Goal: Information Seeking & Learning: Learn about a topic

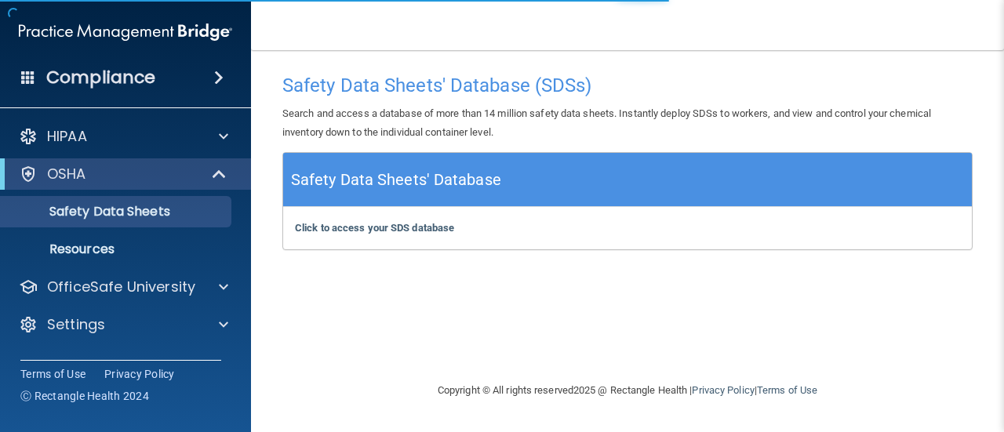
click at [93, 76] on h4 "Compliance" at bounding box center [100, 78] width 109 height 22
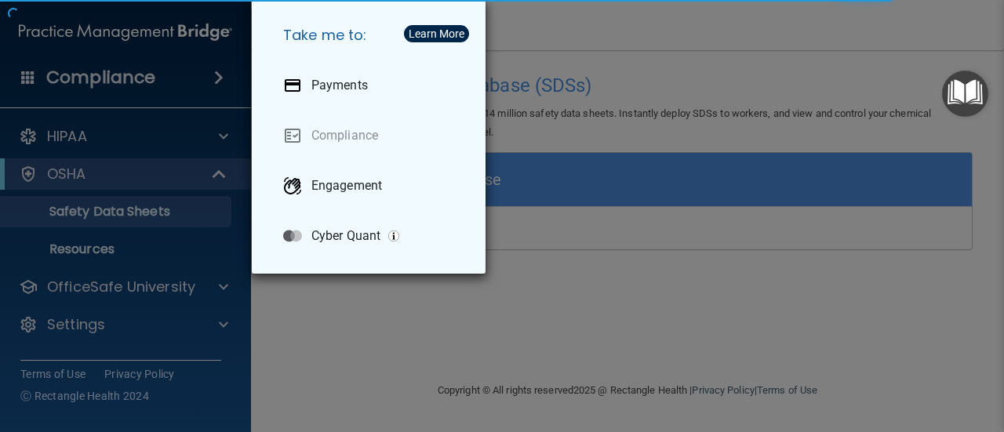
click at [93, 76] on div "Take me to: Payments Compliance Engagement Cyber Quant" at bounding box center [502, 216] width 1004 height 432
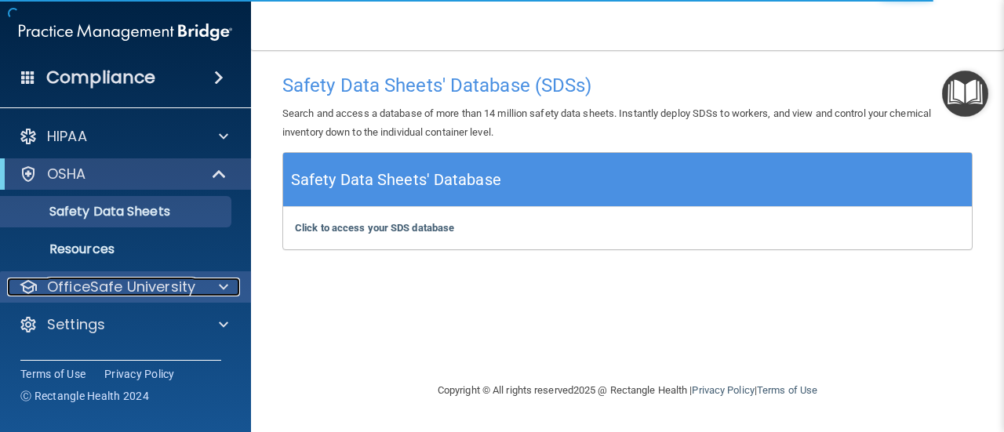
click at [146, 290] on p "OfficeSafe University" at bounding box center [121, 287] width 148 height 19
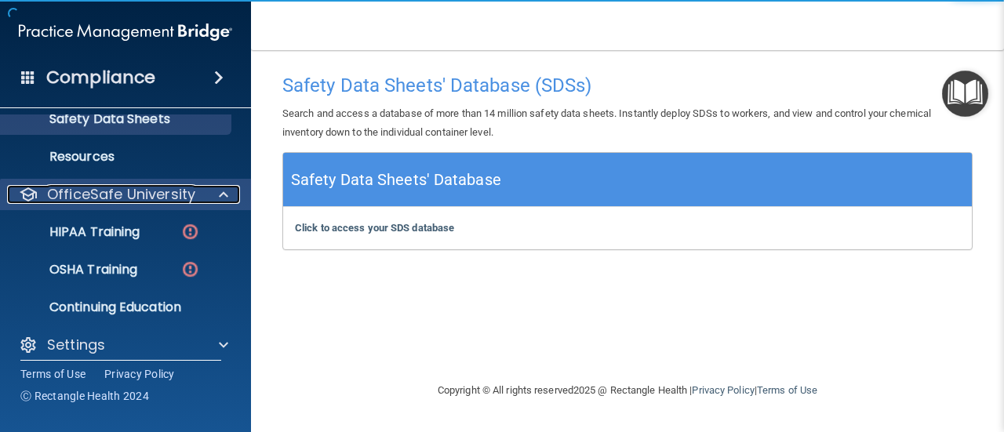
scroll to position [105, 0]
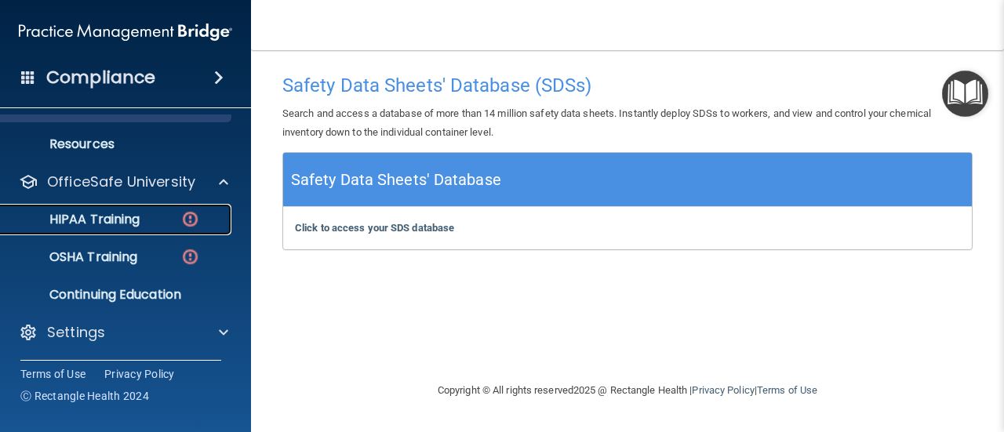
click at [129, 224] on p "HIPAA Training" at bounding box center [74, 220] width 129 height 16
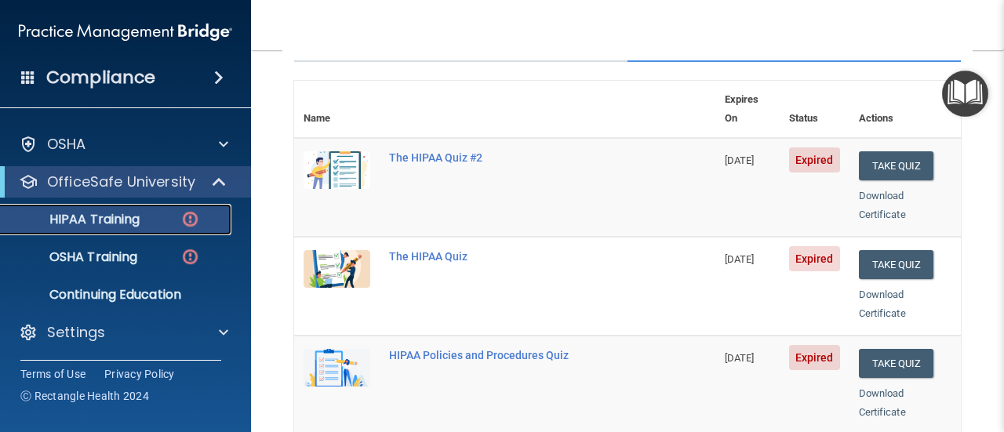
scroll to position [78, 0]
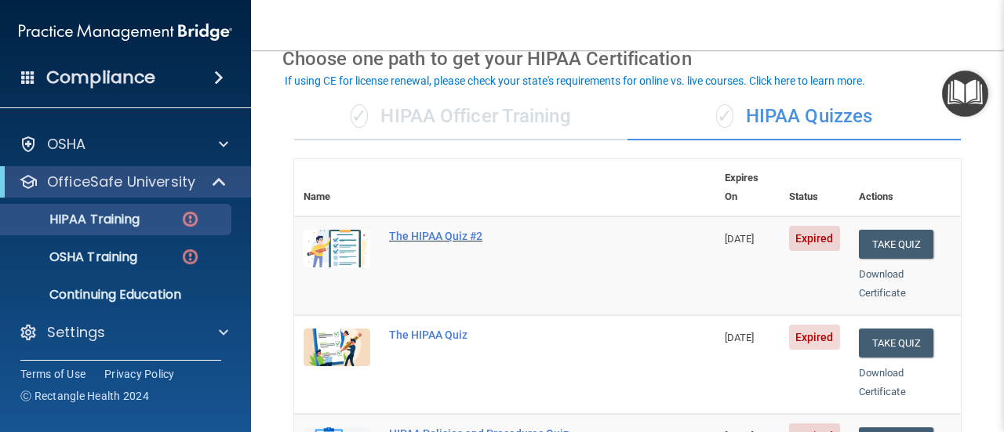
click at [431, 230] on div "The HIPAA Quiz #2" at bounding box center [513, 236] width 248 height 13
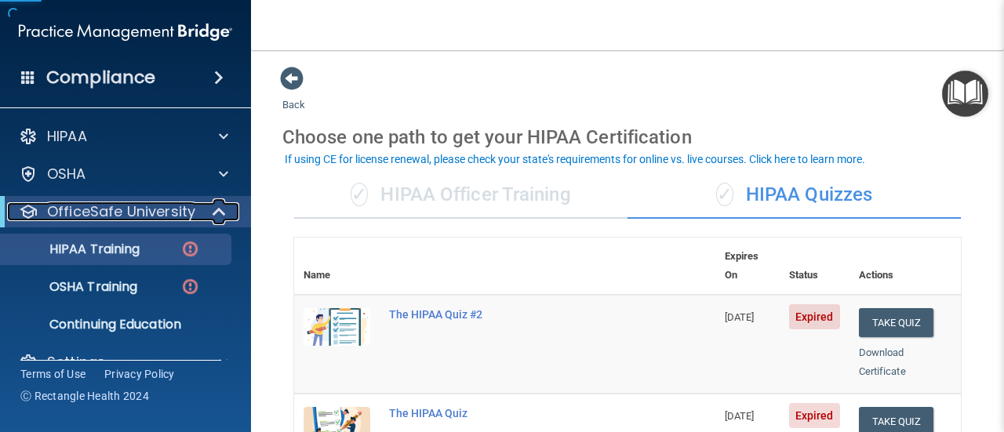
click at [165, 211] on p "OfficeSafe University" at bounding box center [121, 211] width 148 height 19
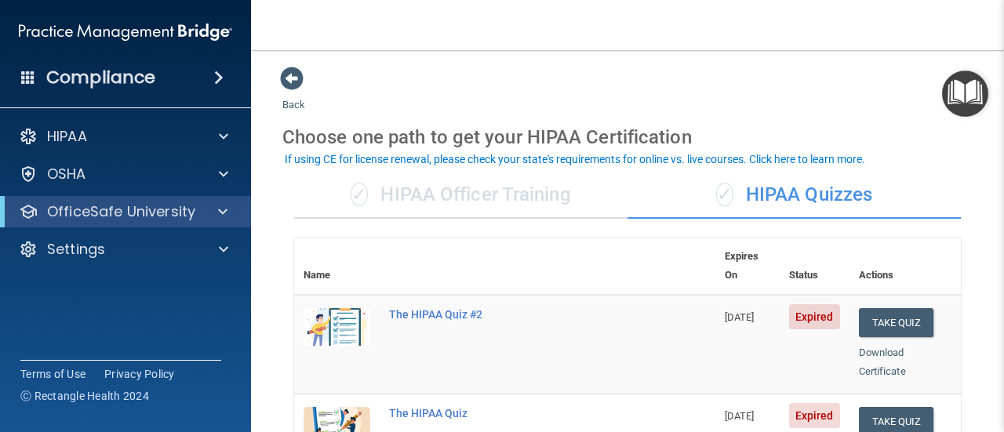
click at [455, 195] on div "✓ HIPAA Officer Training" at bounding box center [461, 195] width 334 height 47
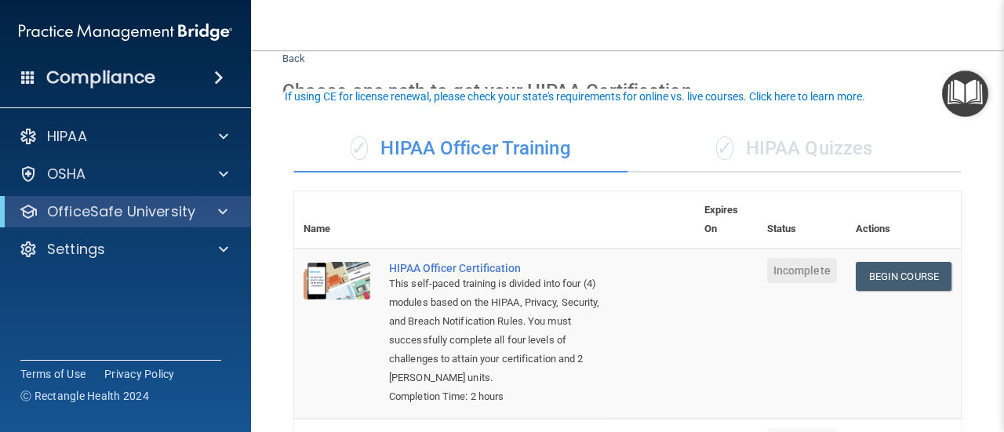
scroll to position [157, 0]
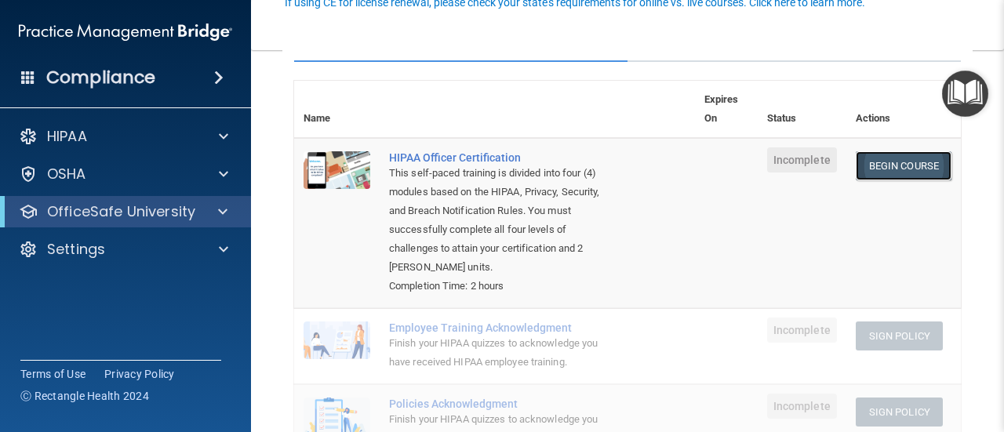
click at [898, 162] on link "Begin Course" at bounding box center [904, 165] width 96 height 29
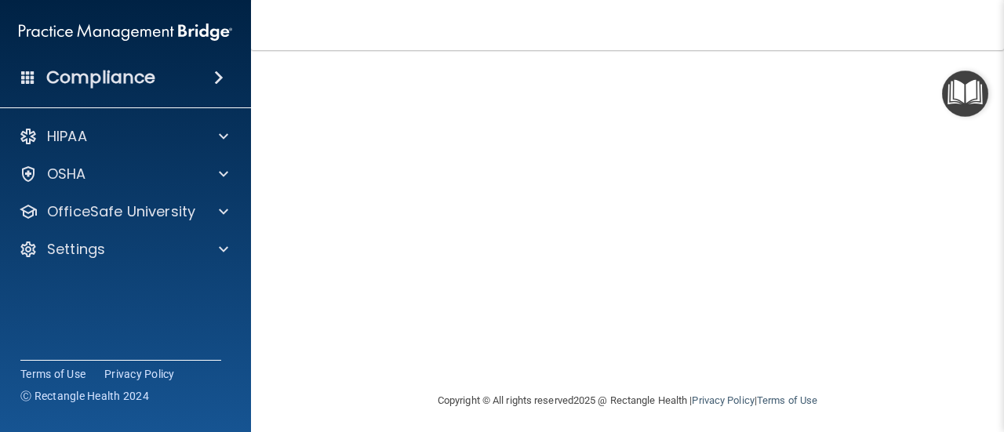
scroll to position [104, 0]
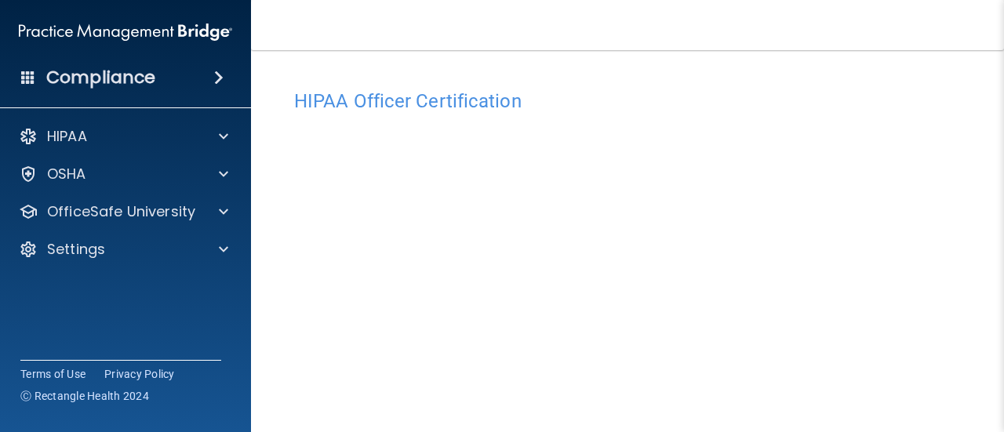
scroll to position [13, 0]
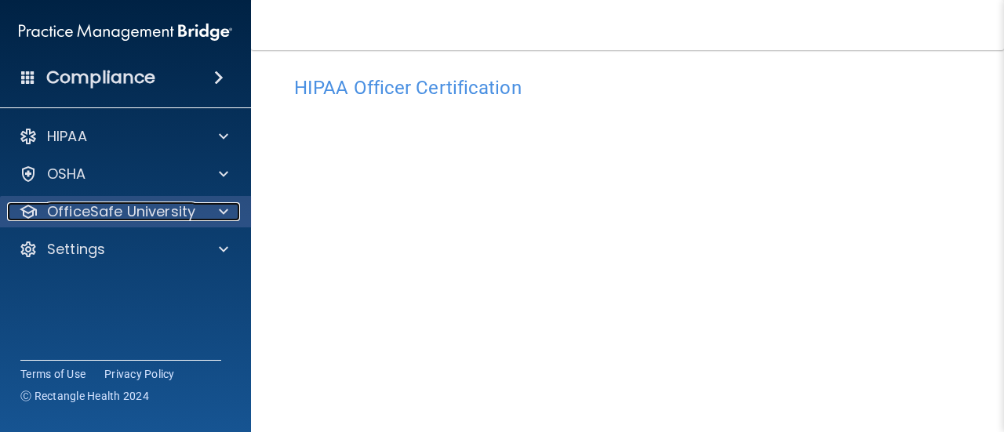
click at [75, 217] on p "OfficeSafe University" at bounding box center [121, 211] width 148 height 19
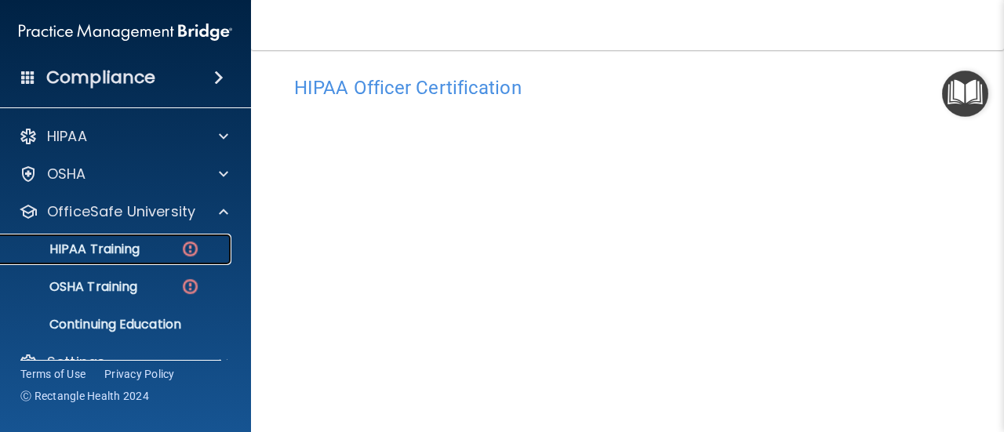
click at [74, 255] on p "HIPAA Training" at bounding box center [74, 250] width 129 height 16
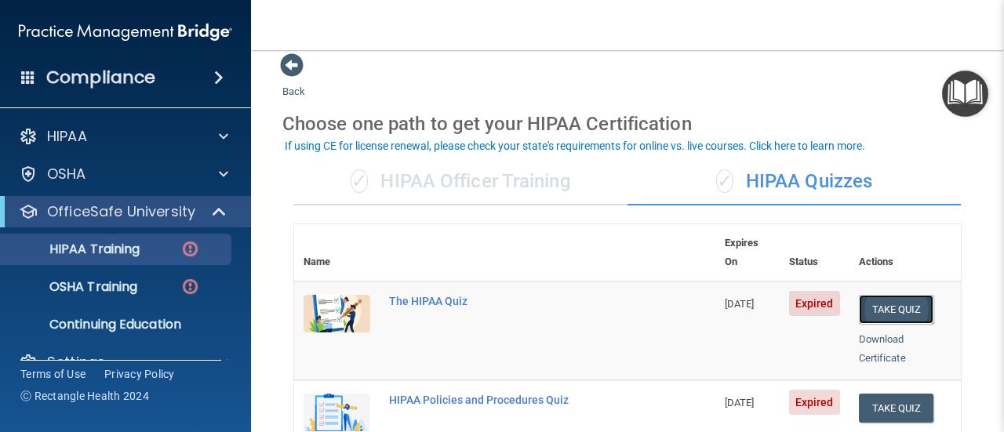
click at [899, 295] on button "Take Quiz" at bounding box center [896, 309] width 75 height 29
